Goal: Information Seeking & Learning: Learn about a topic

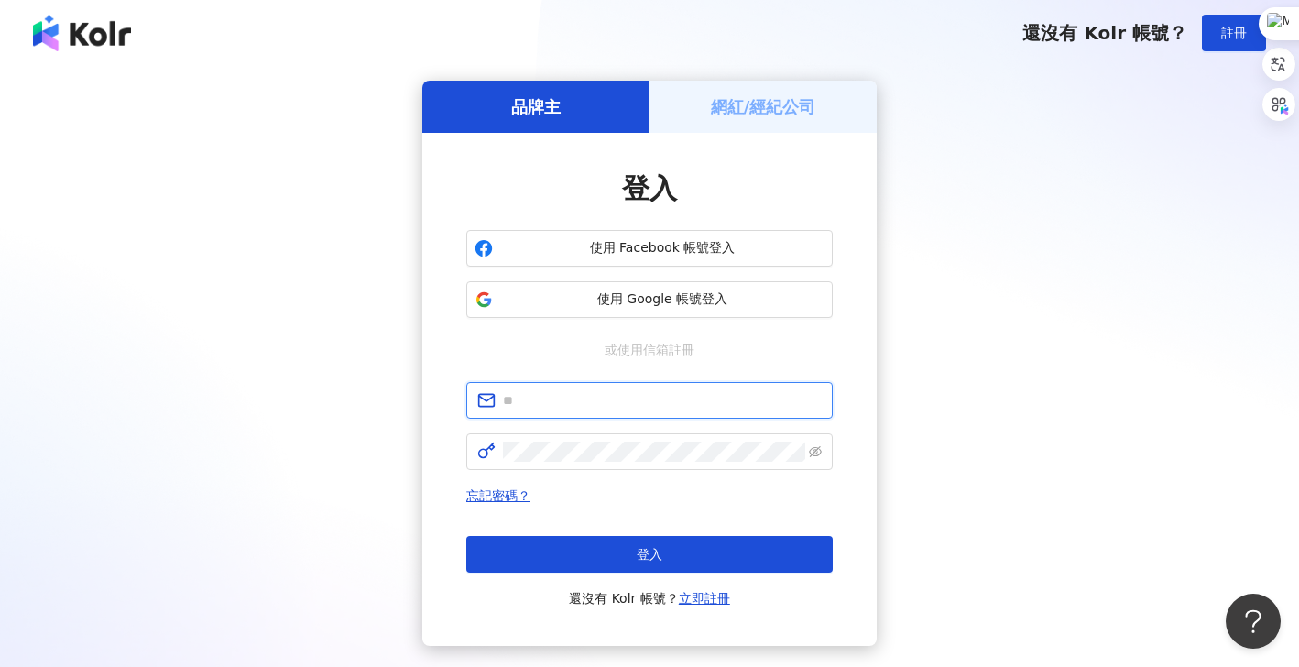
click at [645, 393] on input "text" at bounding box center [662, 400] width 319 height 20
type input "**********"
click button "登入" at bounding box center [649, 554] width 366 height 37
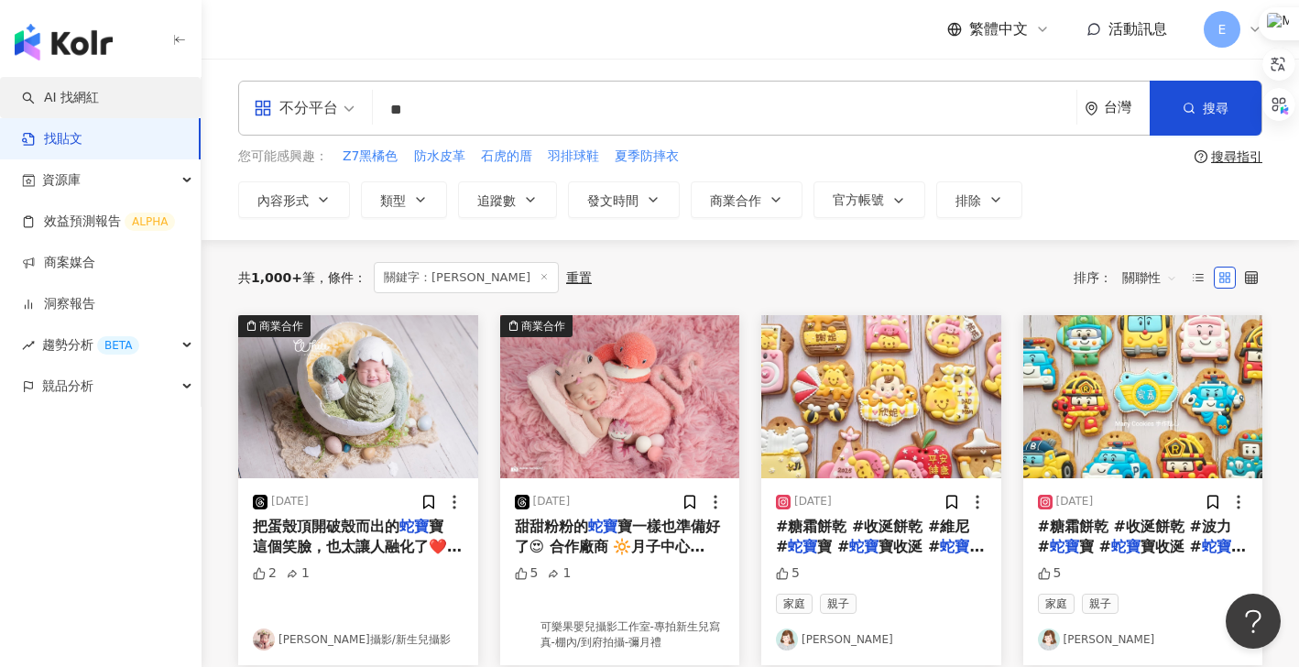
click at [82, 104] on link "AI 找網紅" at bounding box center [60, 98] width 77 height 18
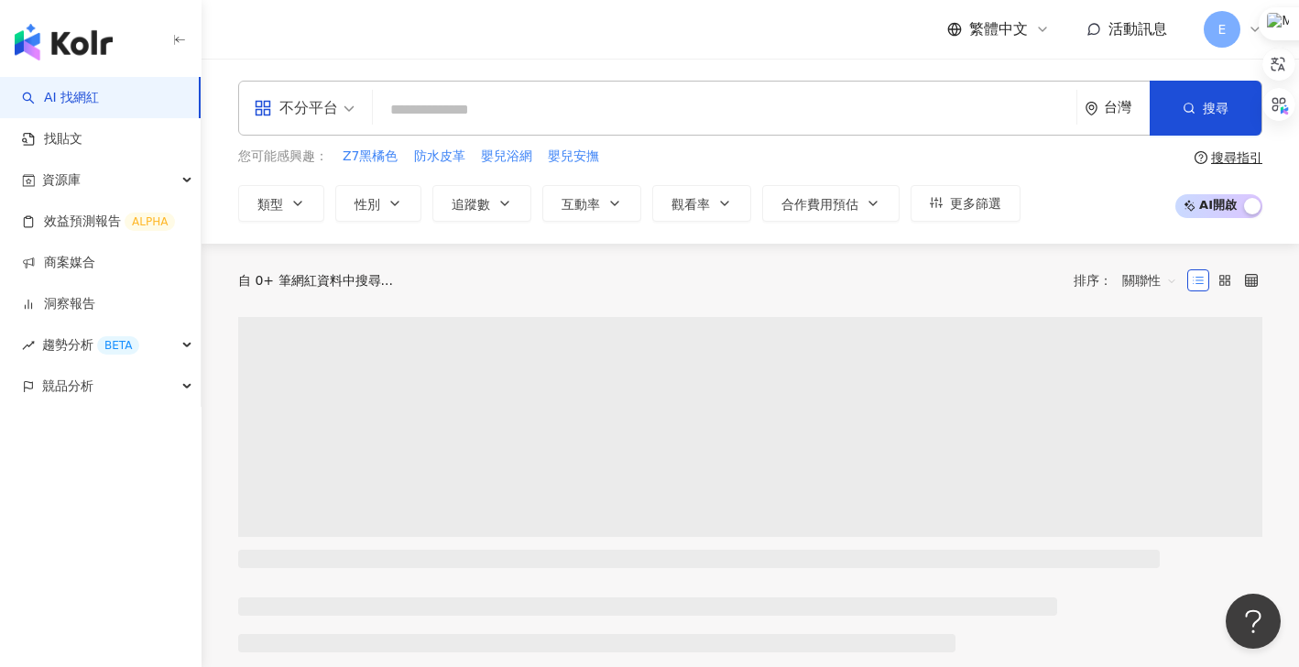
click at [444, 115] on input "search" at bounding box center [724, 110] width 689 height 35
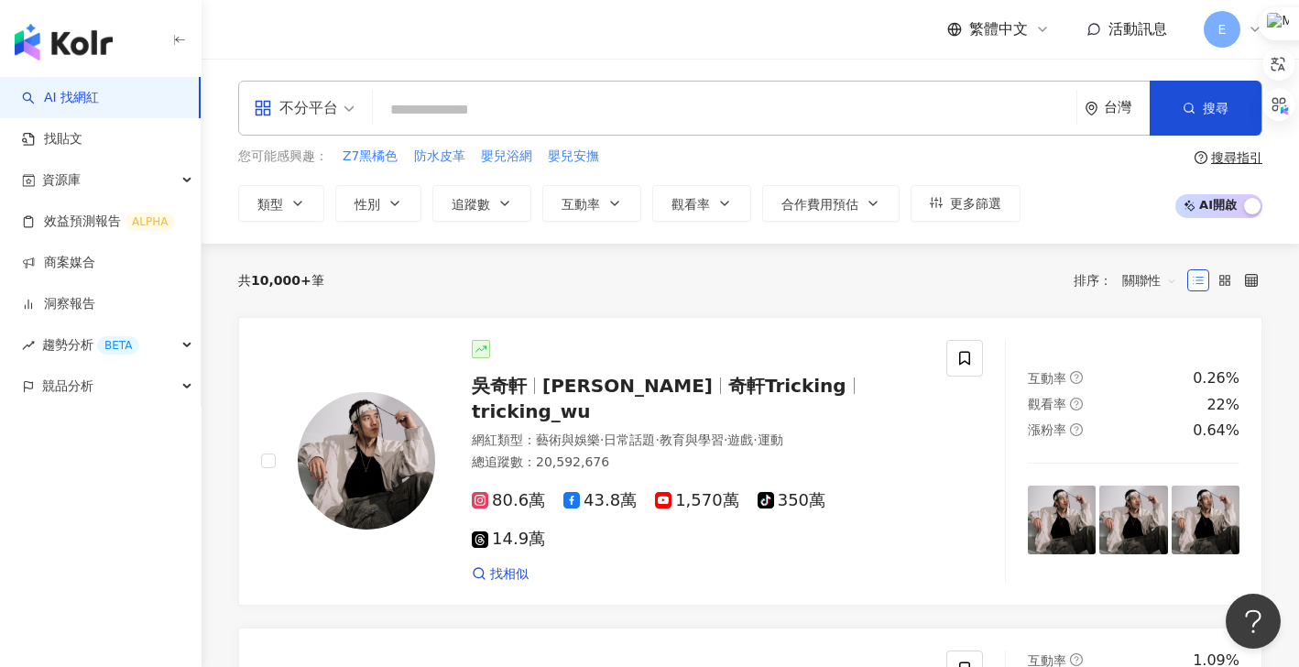
type input "*"
type input "**"
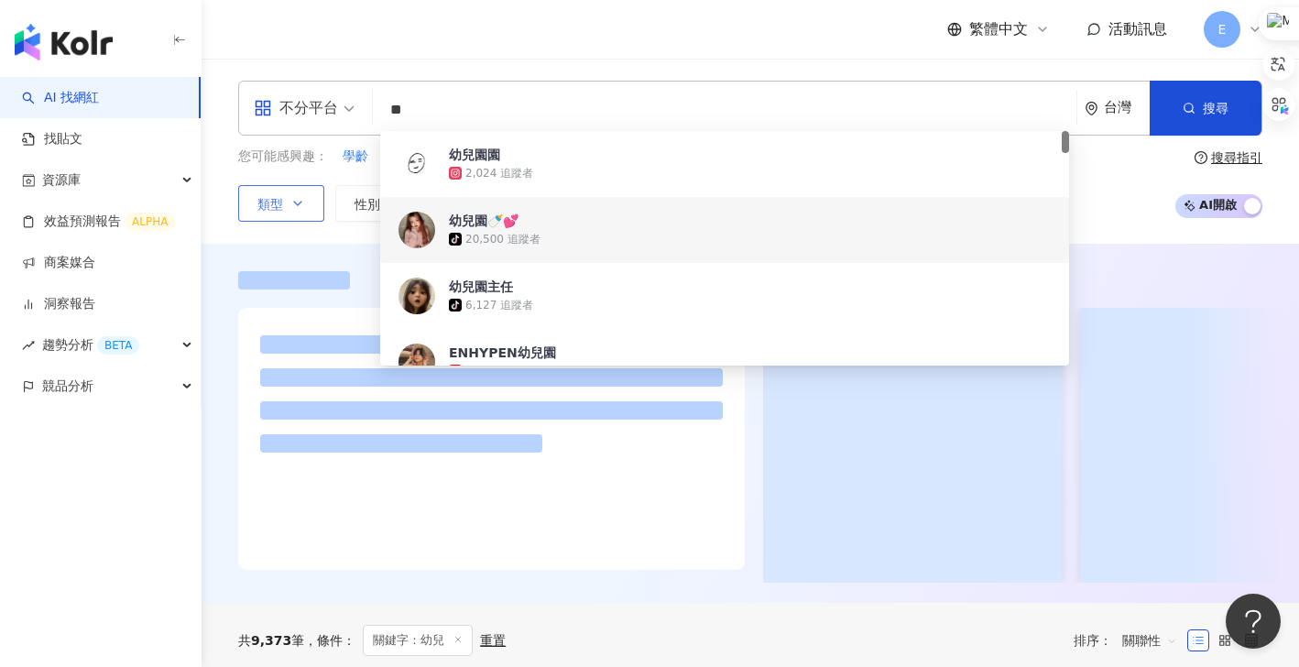
click at [296, 200] on icon "button" at bounding box center [297, 203] width 15 height 15
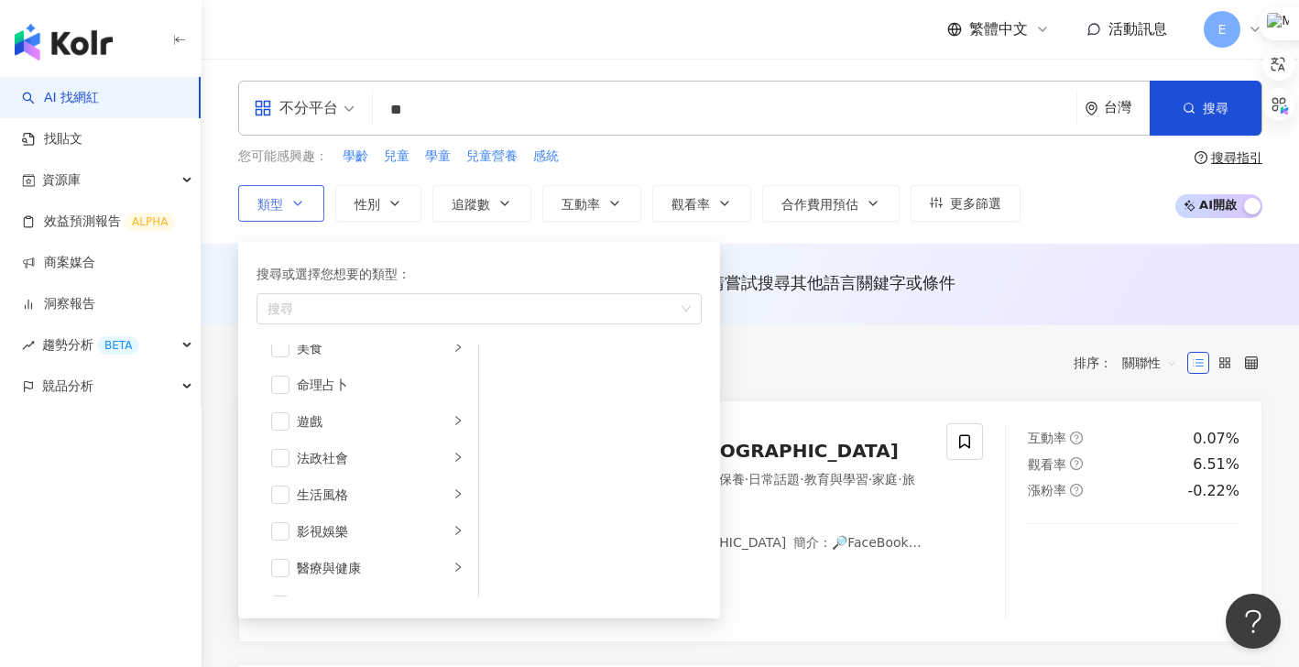
scroll to position [183, 0]
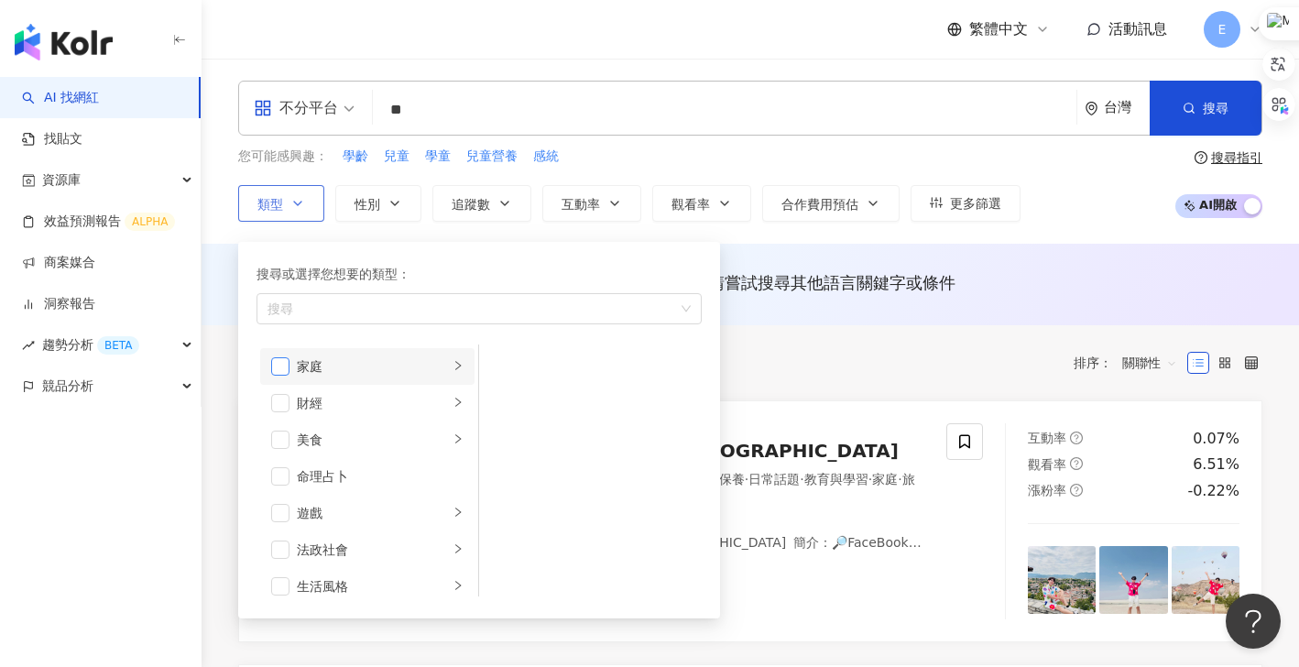
click at [278, 365] on span "button" at bounding box center [280, 366] width 18 height 18
click at [281, 442] on span "button" at bounding box center [280, 439] width 18 height 18
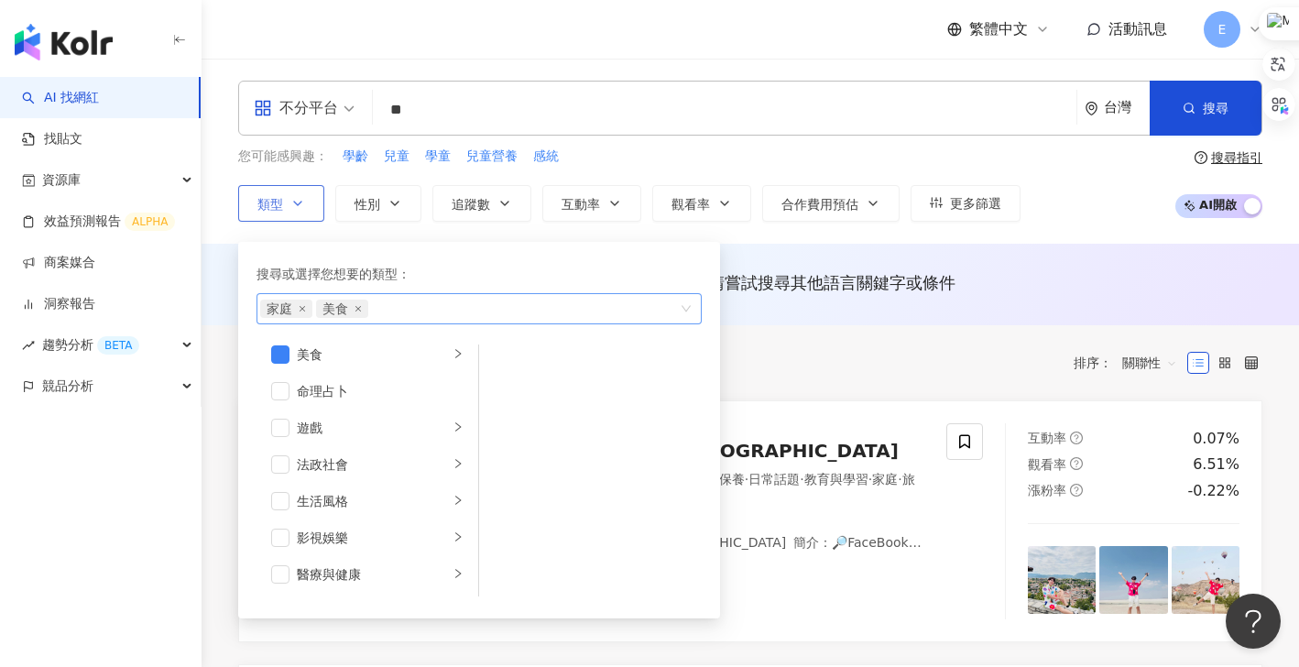
scroll to position [177, 0]
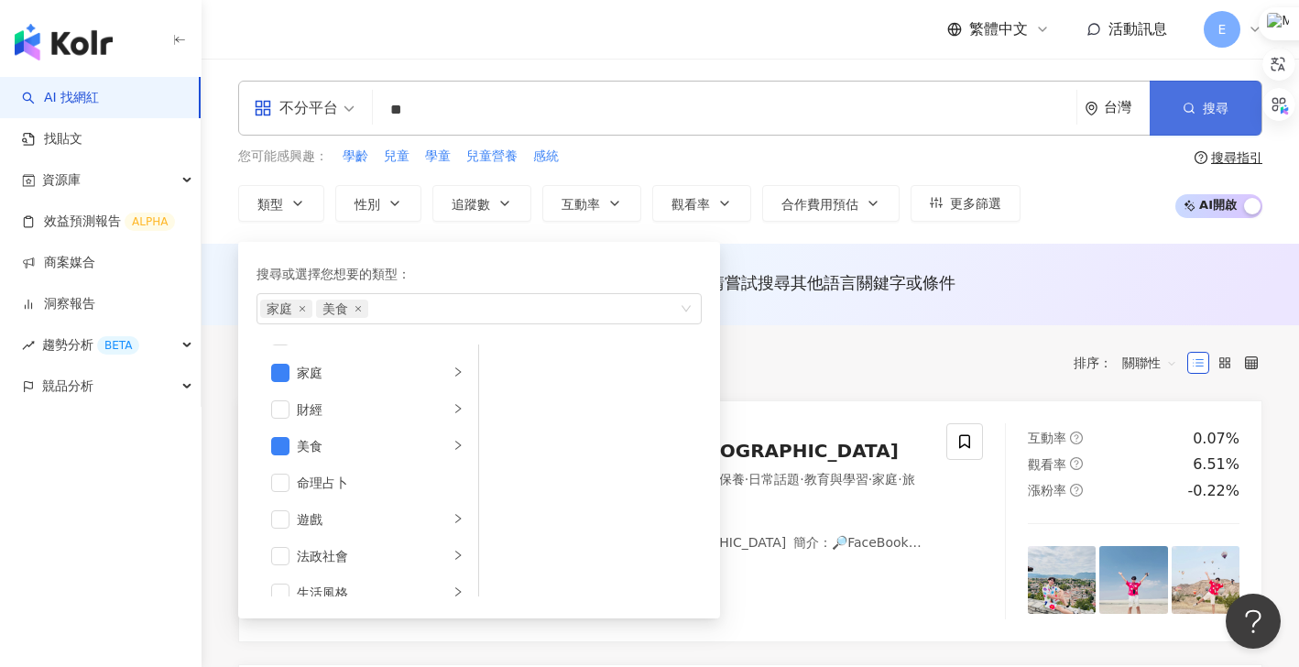
click at [1181, 116] on button "搜尋" at bounding box center [1205, 108] width 112 height 55
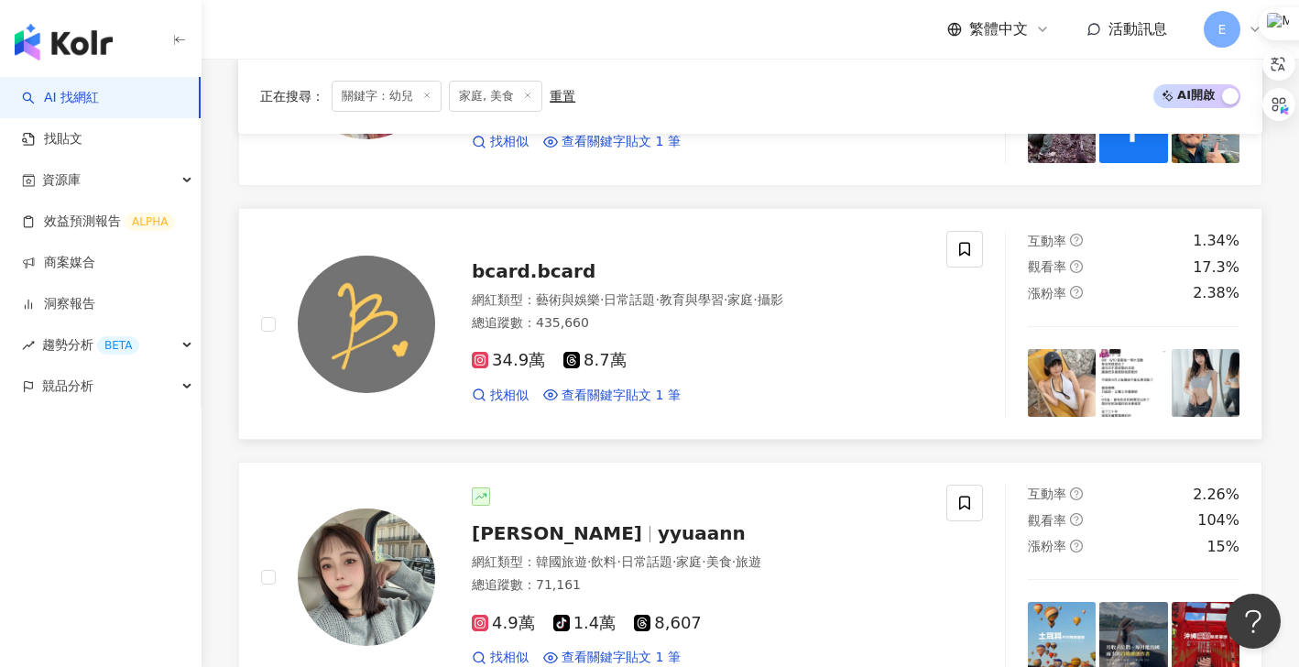
scroll to position [1815, 0]
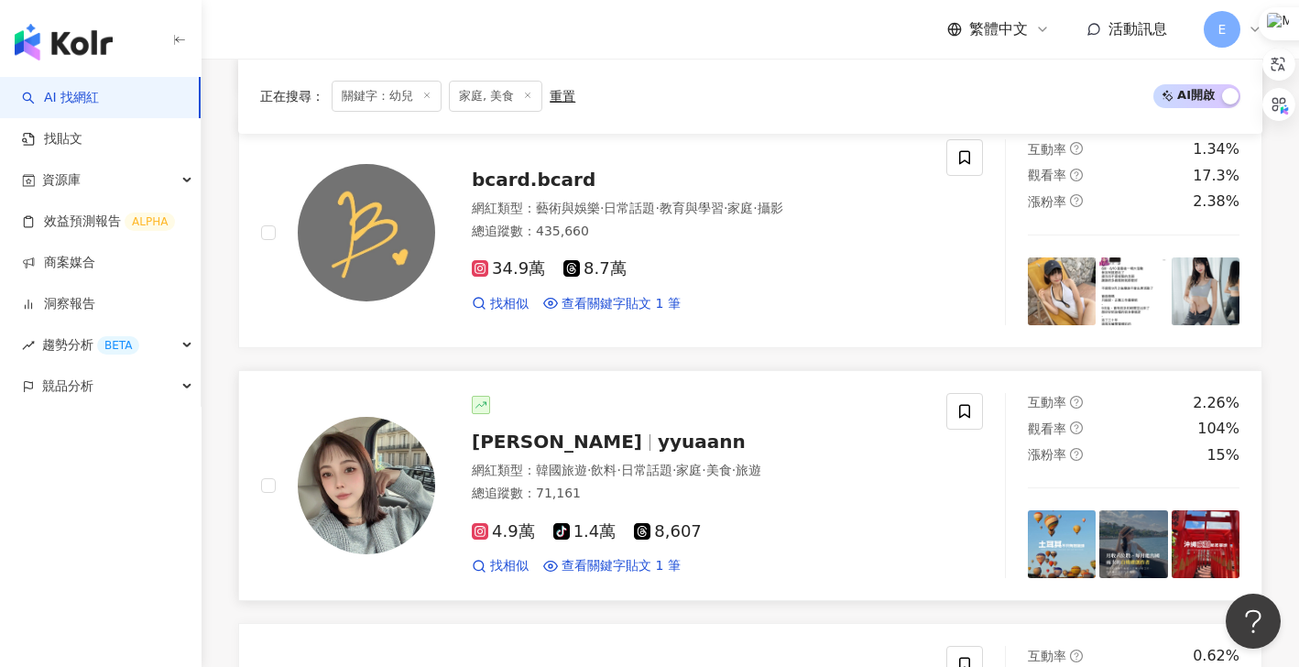
click at [658, 447] on span "yyuaann" at bounding box center [702, 441] width 88 height 22
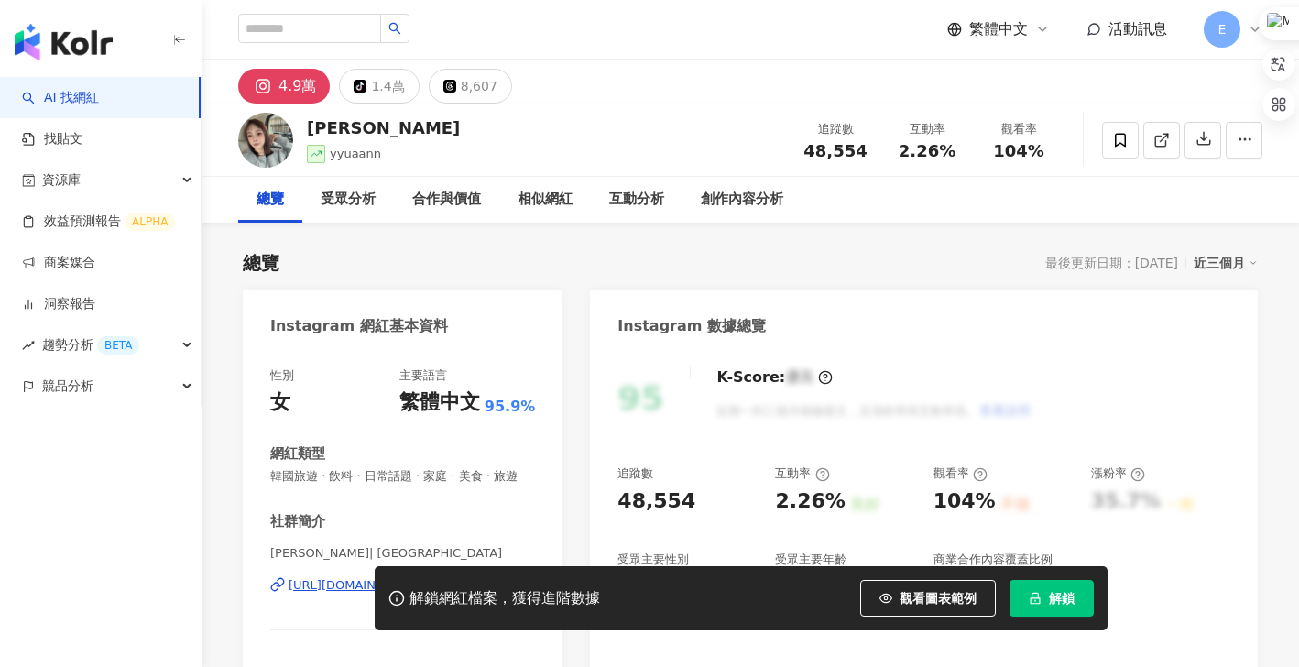
scroll to position [183, 0]
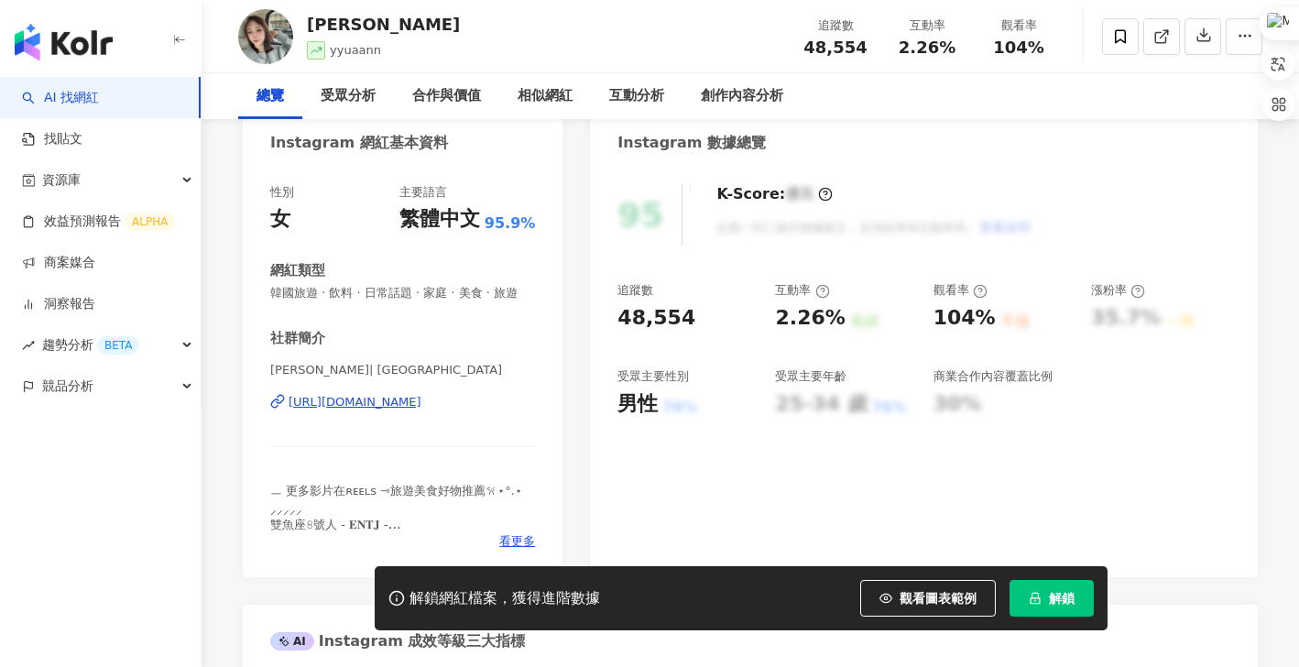
click at [408, 410] on div "https://www.instagram.com/yyuaann/" at bounding box center [354, 402] width 133 height 16
